Goal: Task Accomplishment & Management: Manage account settings

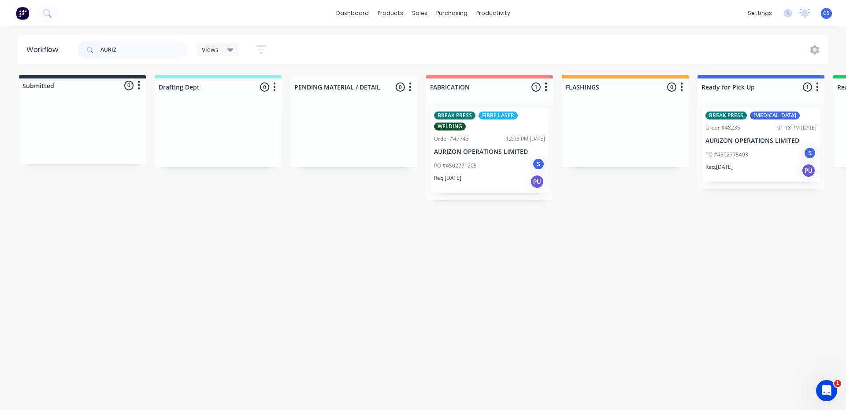
type input "AURIZ"
click at [716, 153] on p "PO #4502775493" at bounding box center [726, 155] width 43 height 8
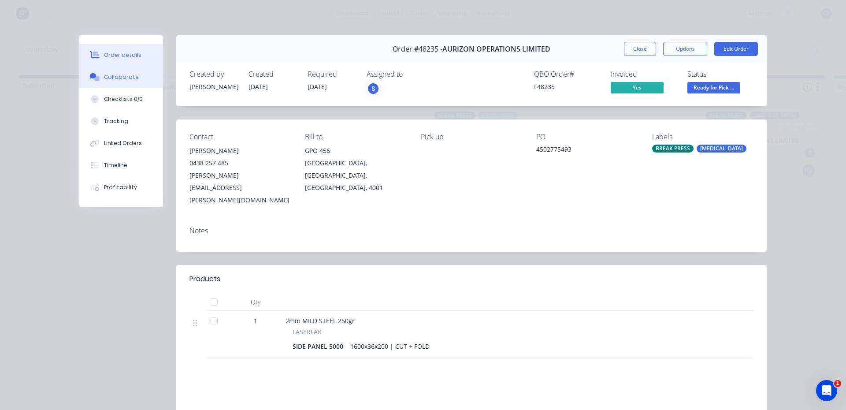
click at [133, 74] on button "Collaborate" at bounding box center [121, 77] width 84 height 22
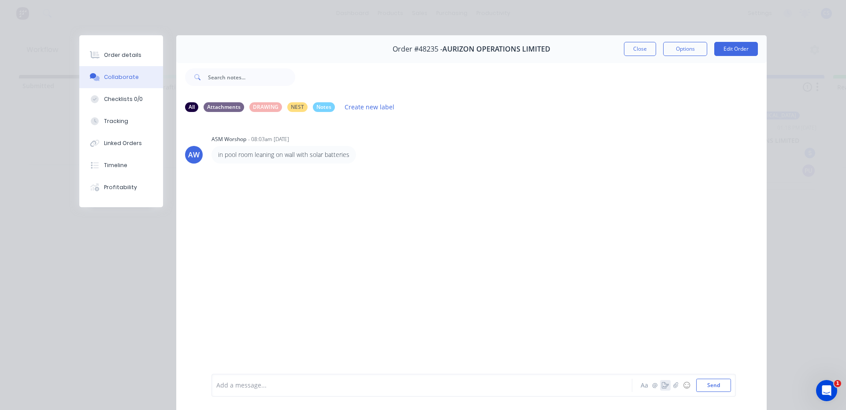
click at [663, 386] on icon "button" at bounding box center [665, 385] width 7 height 6
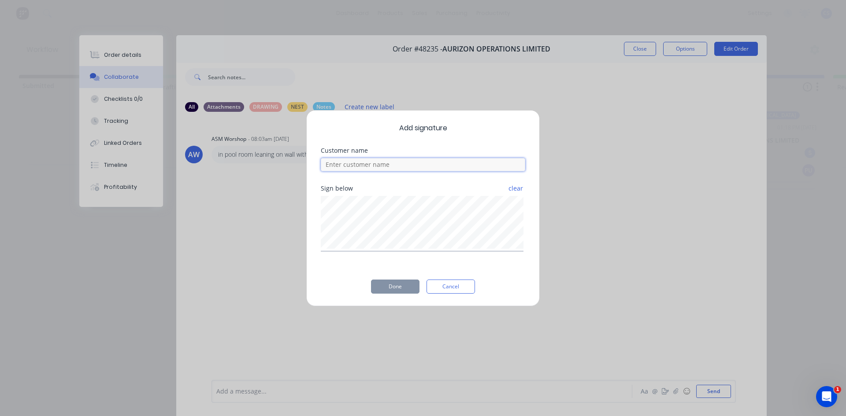
click at [340, 167] on input at bounding box center [423, 164] width 204 height 13
type input "[PERSON_NAME]"
click at [387, 285] on button "Done" at bounding box center [395, 287] width 48 height 14
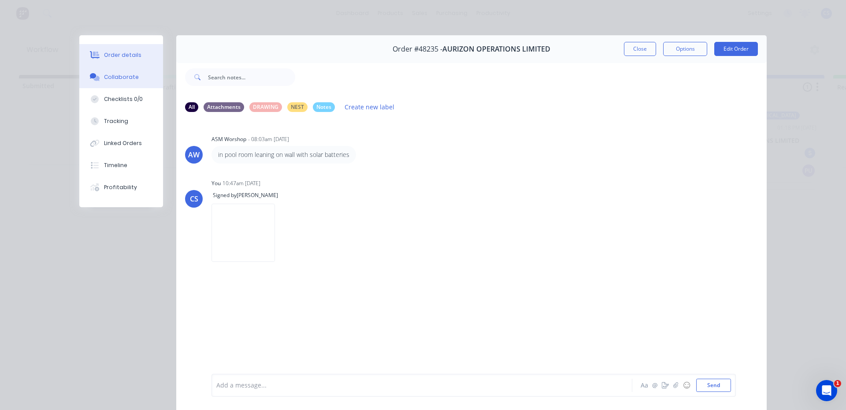
click at [95, 59] on button "Order details" at bounding box center [121, 55] width 84 height 22
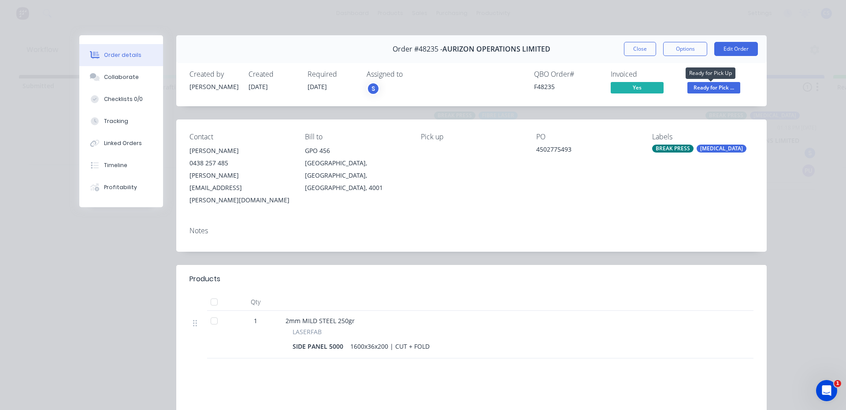
click at [714, 87] on span "Ready for Pick ..." at bounding box center [713, 87] width 53 height 11
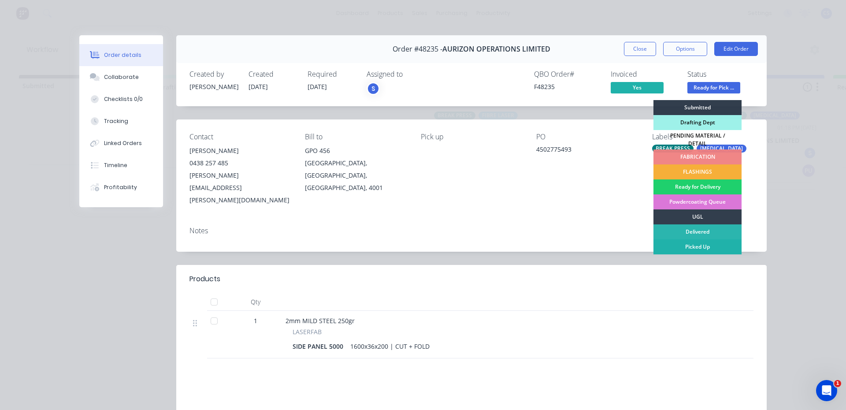
click at [697, 241] on div "Picked Up" at bounding box center [697, 246] width 88 height 15
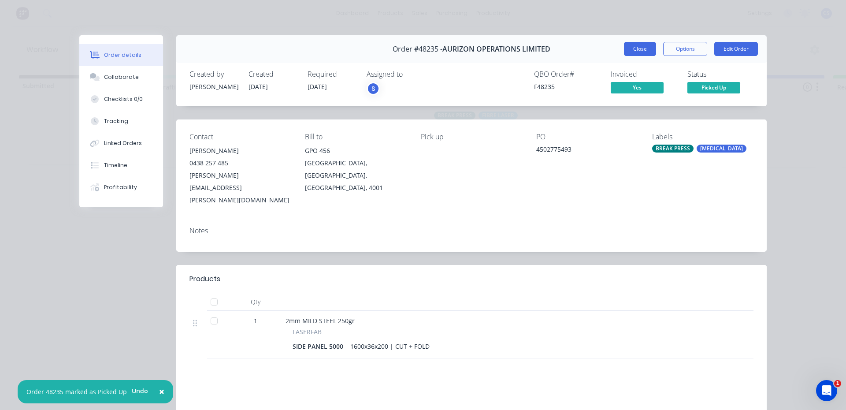
click at [635, 44] on button "Close" at bounding box center [640, 49] width 32 height 14
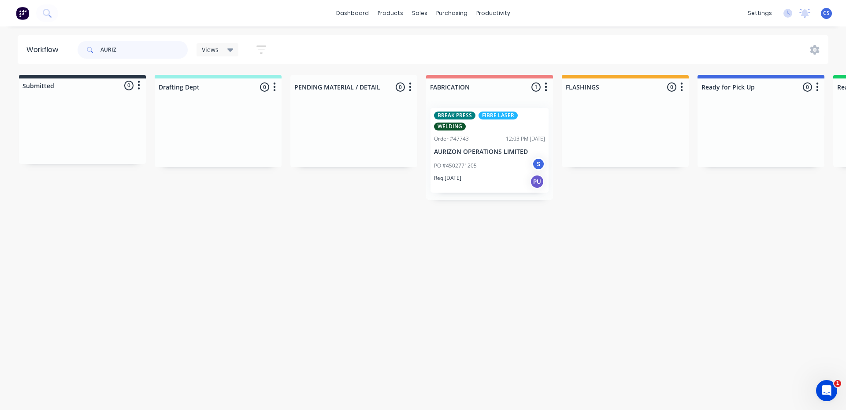
drag, startPoint x: 125, startPoint y: 51, endPoint x: 102, endPoint y: 47, distance: 22.8
click at [102, 47] on input "AURIZ" at bounding box center [143, 50] width 87 height 18
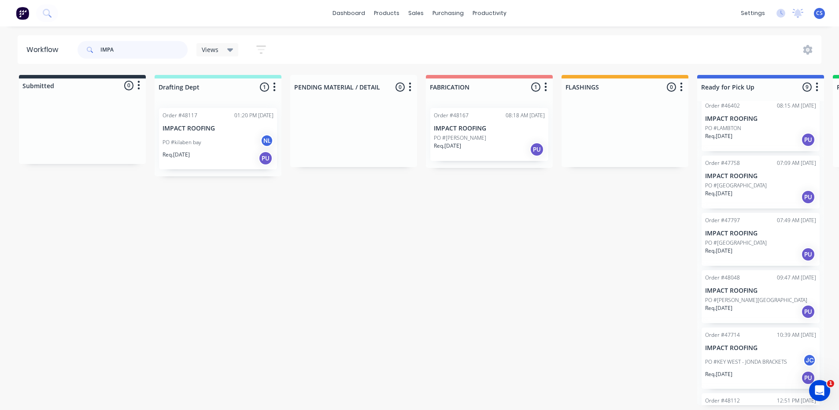
scroll to position [223, 0]
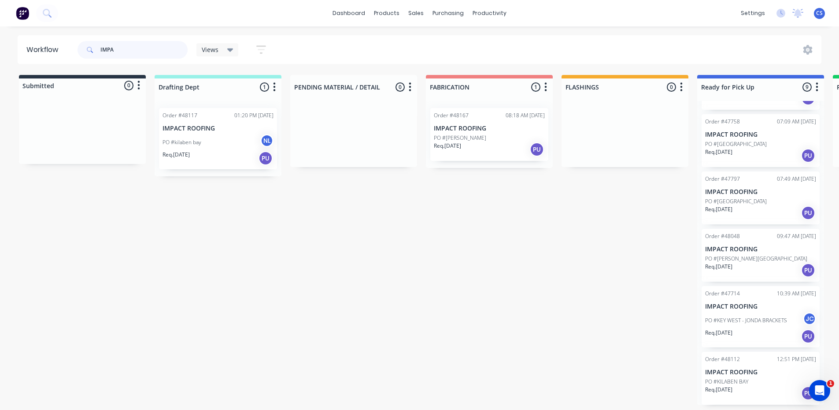
type input "IMPA"
click at [768, 314] on div "PO #KEY WEST - JONDA BRACKETS JC" at bounding box center [760, 320] width 111 height 17
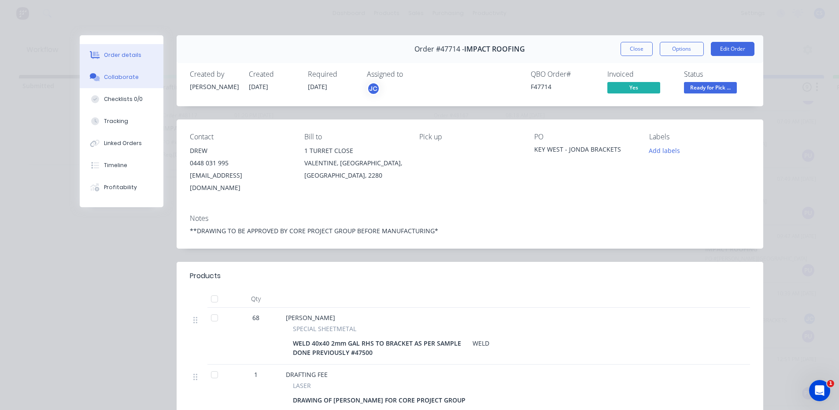
click at [108, 77] on div "Collaborate" at bounding box center [121, 77] width 35 height 8
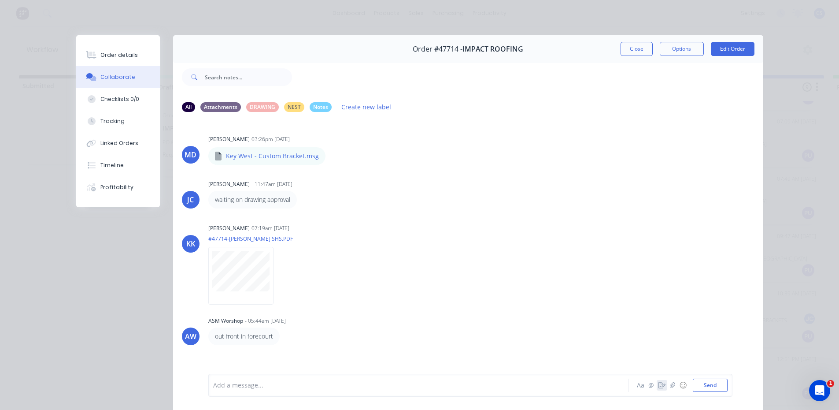
click at [660, 386] on icon "button" at bounding box center [662, 385] width 7 height 6
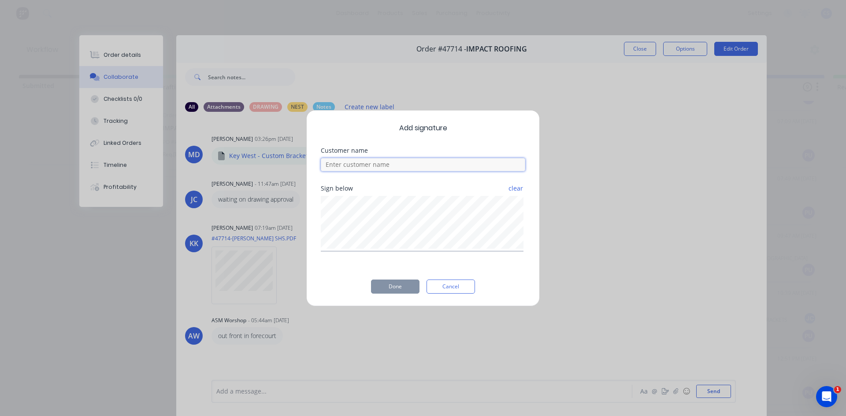
click at [395, 161] on input at bounding box center [423, 164] width 204 height 13
type input "DREW"
click at [405, 301] on div "Add signature Customer name DREW Sign below clear Done Cancel" at bounding box center [423, 208] width 234 height 196
click at [403, 287] on button "Done" at bounding box center [395, 287] width 48 height 14
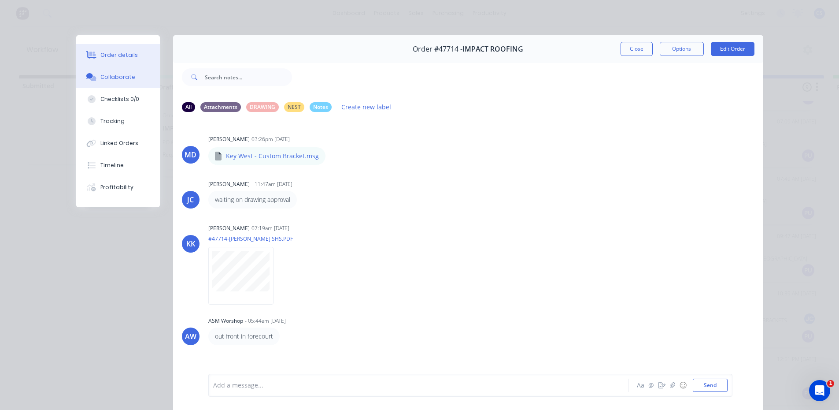
click at [126, 55] on div "Order details" at bounding box center [118, 55] width 37 height 8
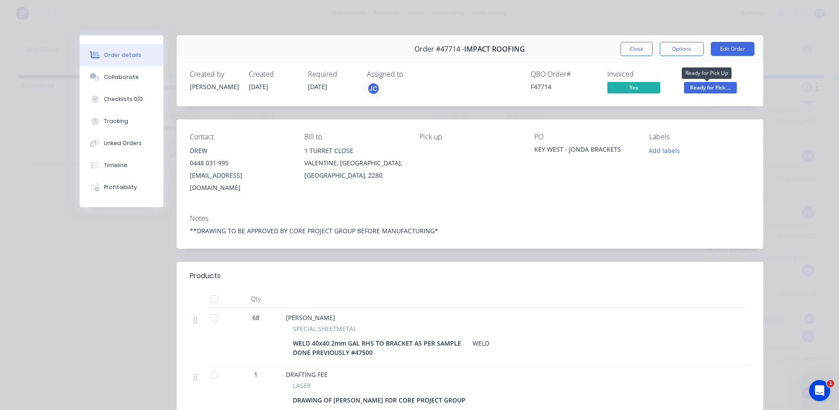
click at [724, 90] on span "Ready for Pick ..." at bounding box center [710, 87] width 53 height 11
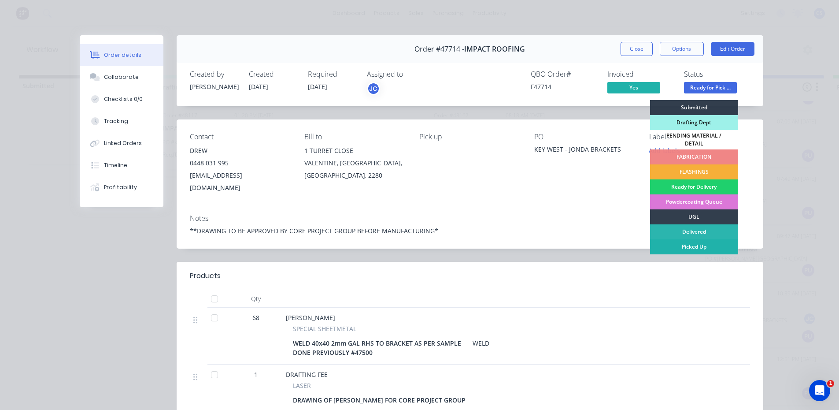
click at [693, 248] on div "Picked Up" at bounding box center [694, 246] width 88 height 15
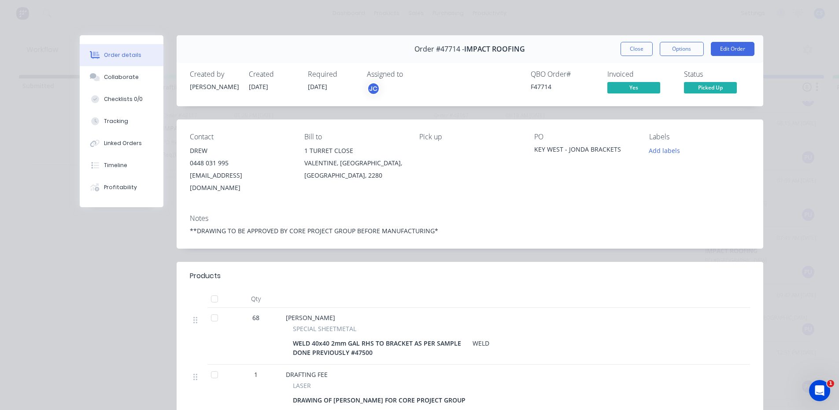
scroll to position [157, 0]
click at [641, 50] on button "Close" at bounding box center [637, 49] width 32 height 14
